Goal: Communication & Community: Answer question/provide support

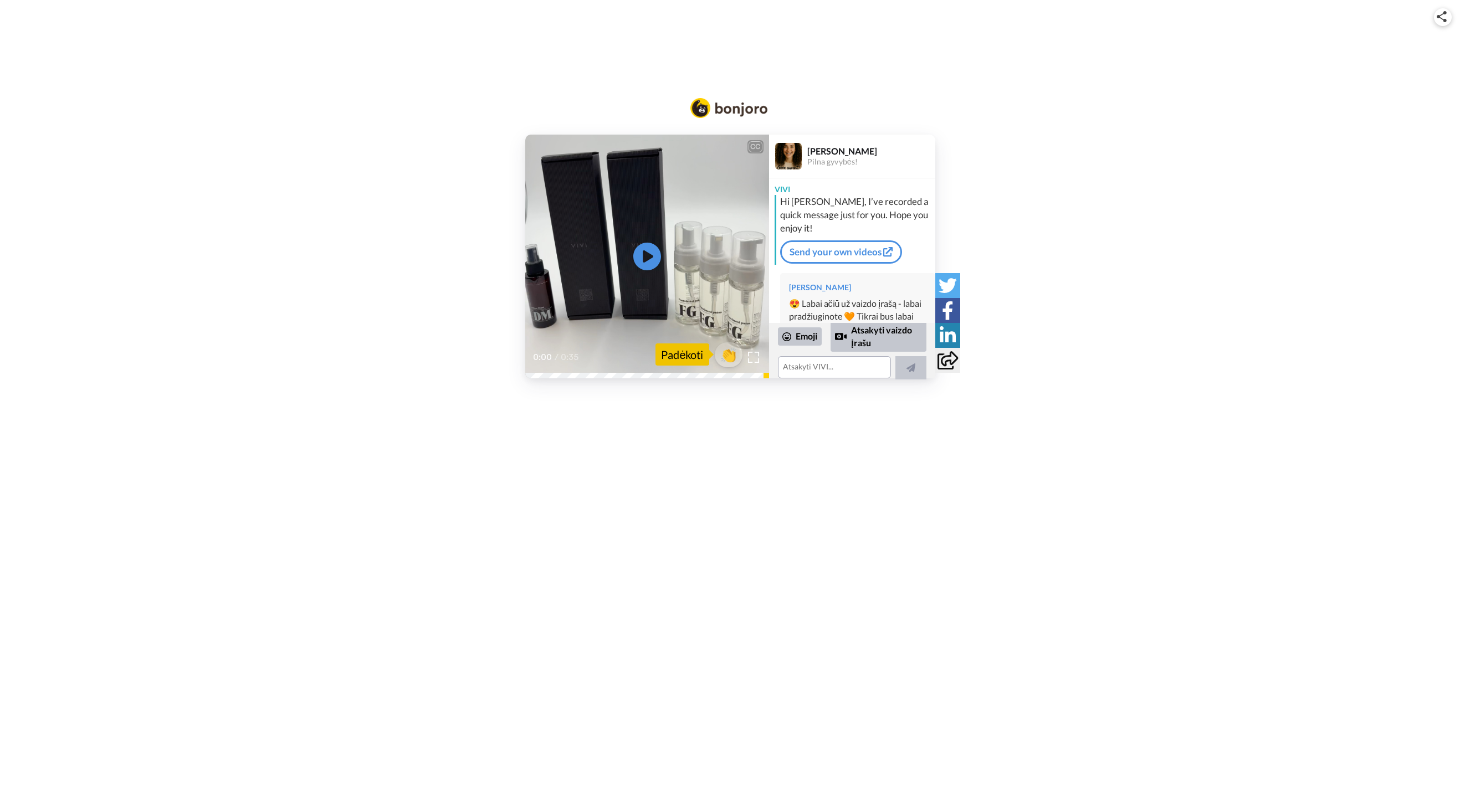
click at [1120, 91] on div "CC Play/Pause 0:00 / 0:35 👏 Padėkoti VIVI Kosmetika Pilna gyvybės! VIVI Hi Aure…" at bounding box center [730, 229] width 1460 height 297
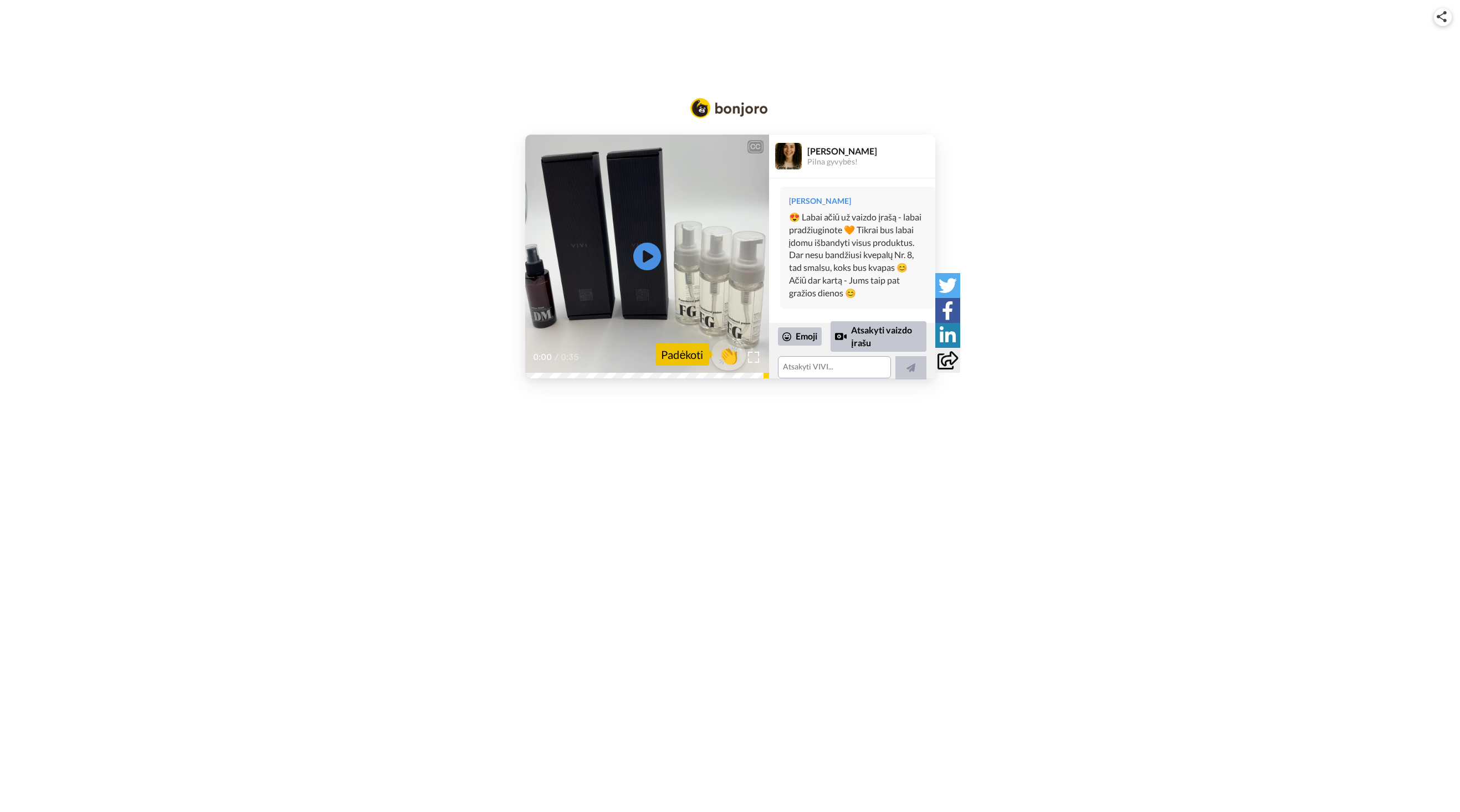
click at [730, 349] on span "👏" at bounding box center [728, 355] width 35 height 22
click at [819, 373] on textarea "👏" at bounding box center [834, 367] width 113 height 22
type textarea "👏"
click at [1077, 349] on div "CC Play/Pause 0:00 / 0:35 1 👍 VIVI Kosmetika Pilna gyvybės! VIVI Hello [PERSON_…" at bounding box center [730, 256] width 1460 height 244
